Goal: Find specific page/section: Find specific page/section

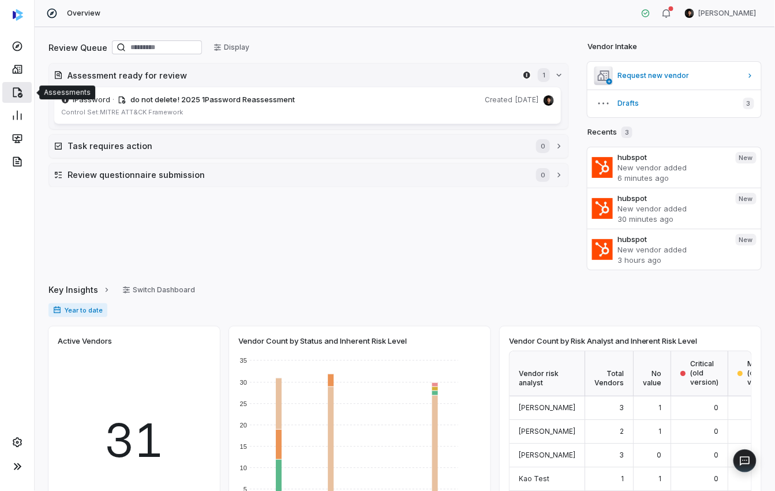
click at [24, 87] on link at bounding box center [16, 92] width 29 height 21
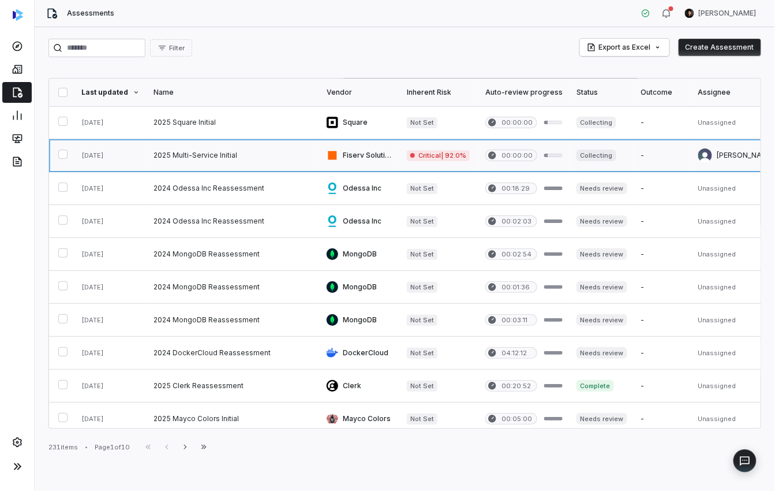
click at [266, 155] on link at bounding box center [233, 155] width 173 height 32
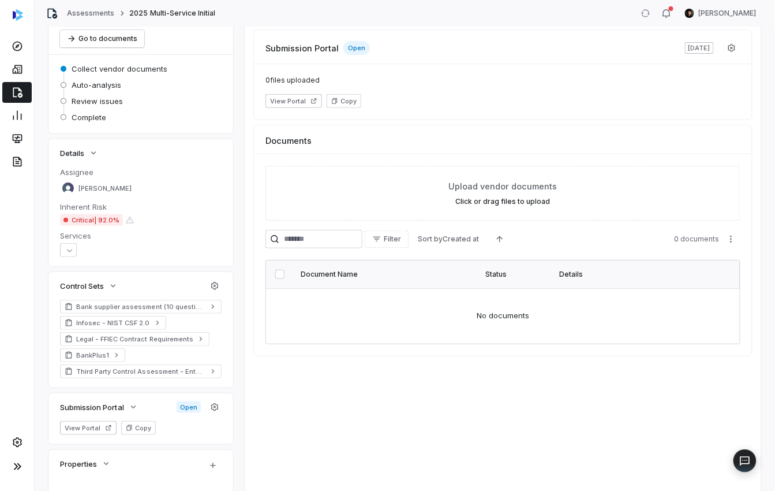
scroll to position [204, 0]
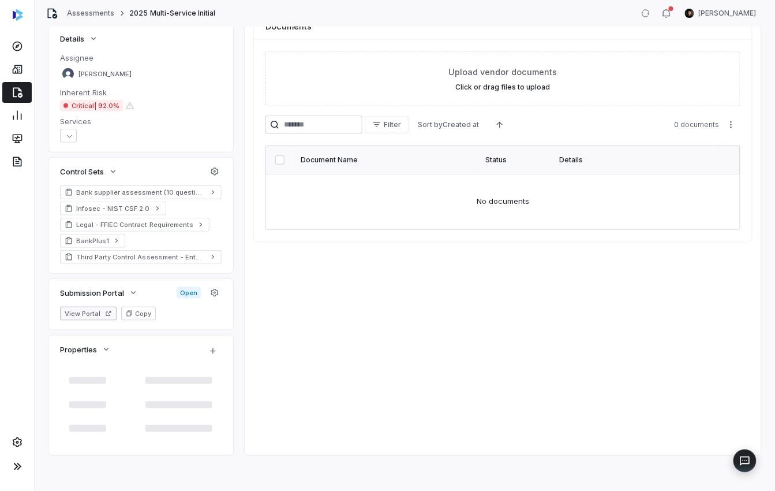
click at [86, 313] on button "View Portal" at bounding box center [88, 314] width 57 height 14
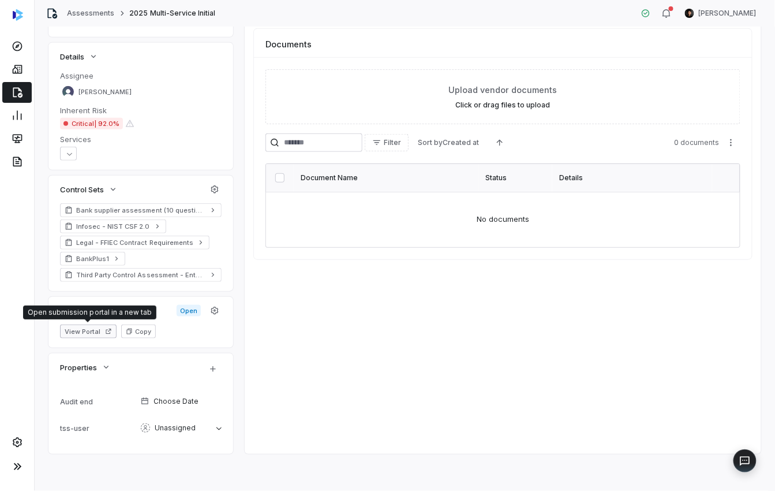
scroll to position [185, 0]
